Goal: Navigation & Orientation: Find specific page/section

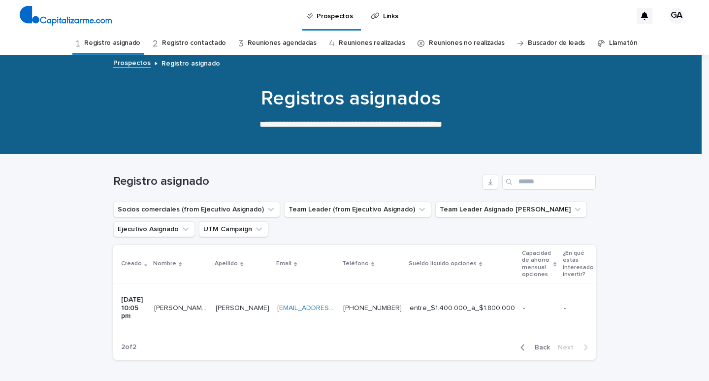
click at [283, 42] on link "Reuniones agendadas" at bounding box center [282, 43] width 69 height 23
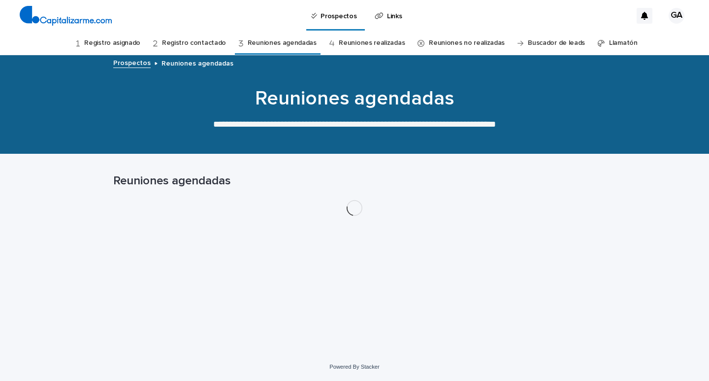
click at [140, 42] on link "Registro asignado" at bounding box center [112, 43] width 56 height 23
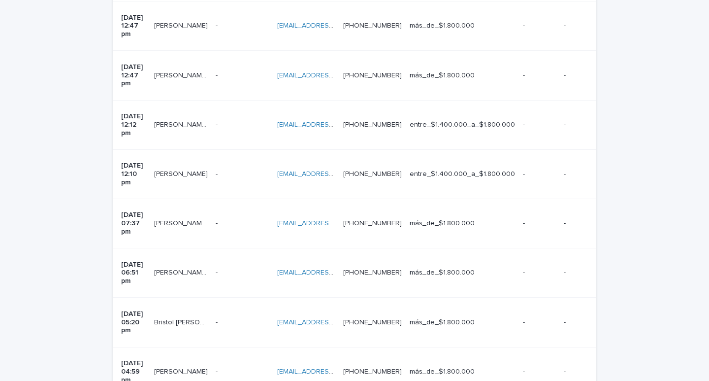
scroll to position [842, 0]
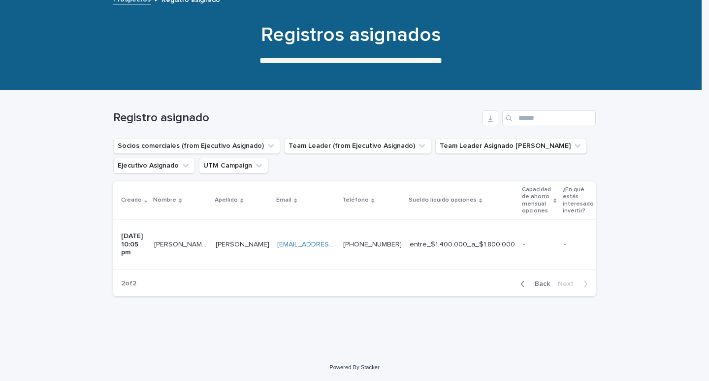
scroll to position [55, 0]
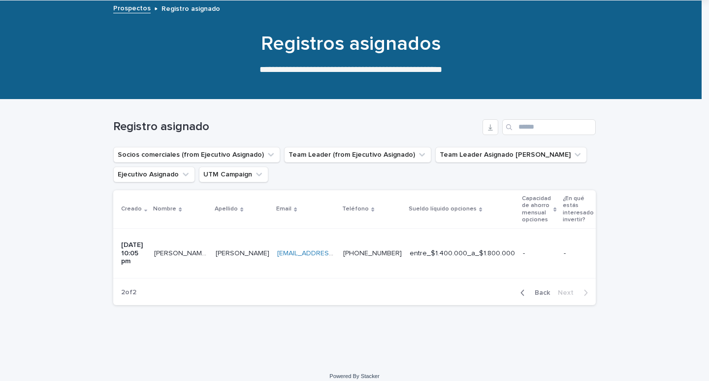
click at [535, 289] on span "Back" at bounding box center [539, 292] width 21 height 7
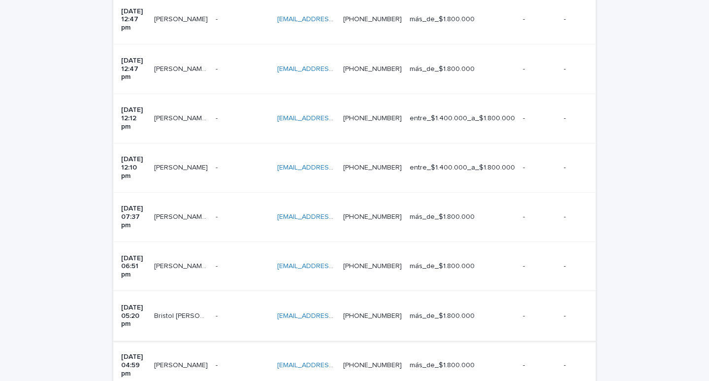
scroll to position [793, 0]
